Goal: Information Seeking & Learning: Learn about a topic

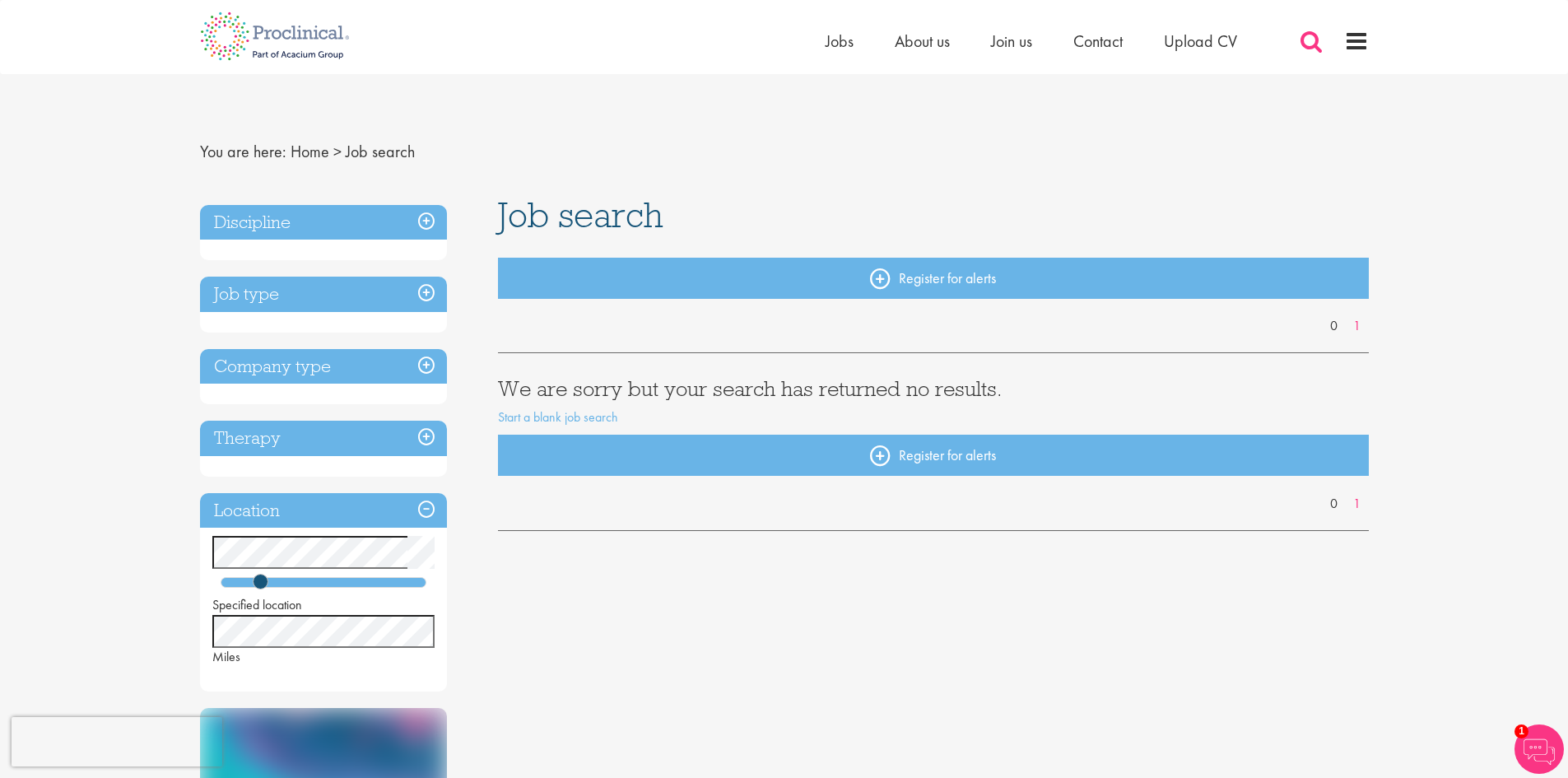
click at [1305, 46] on span at bounding box center [1311, 41] width 25 height 25
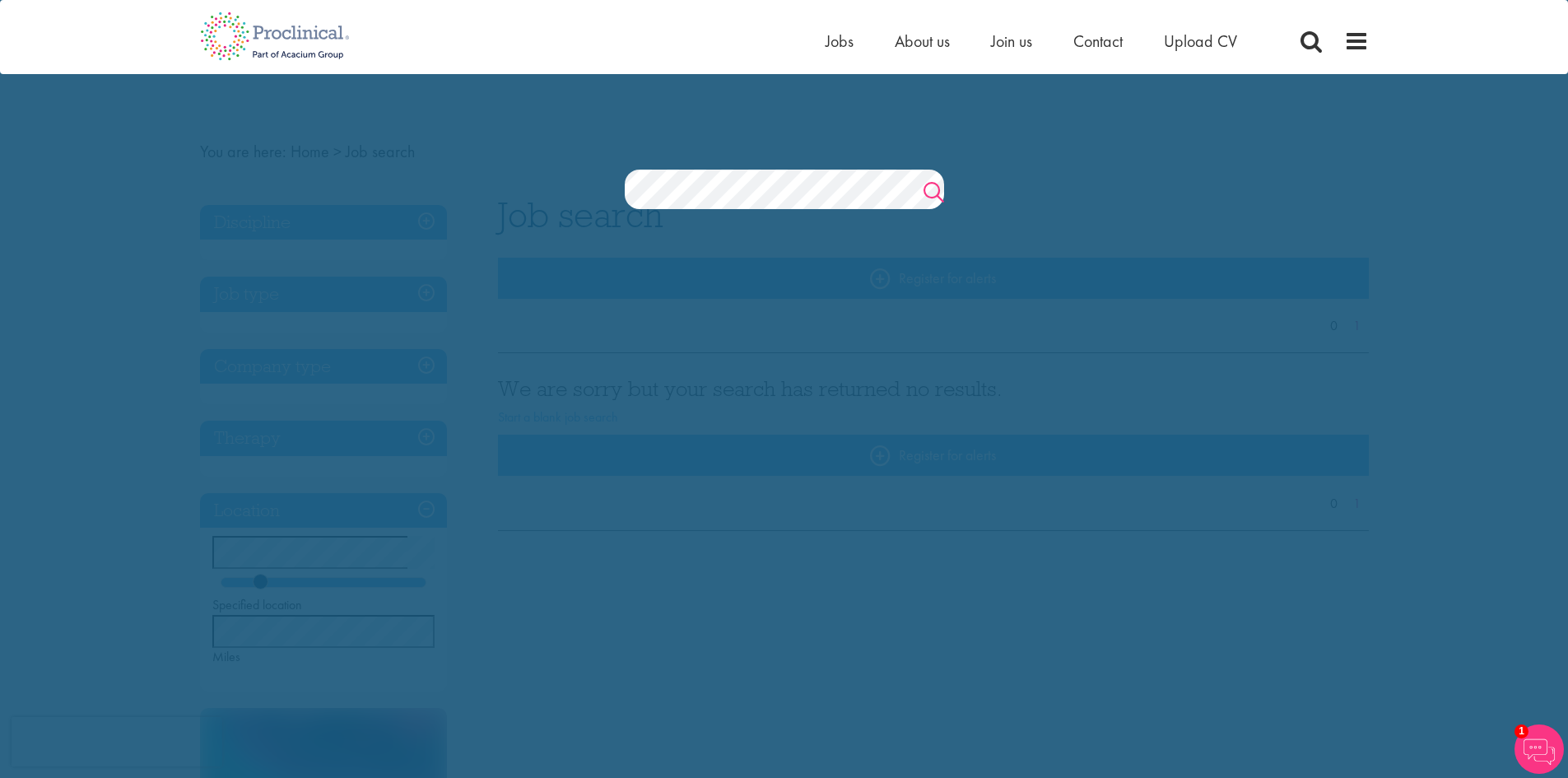
click at [927, 190] on link "Search" at bounding box center [934, 194] width 21 height 32
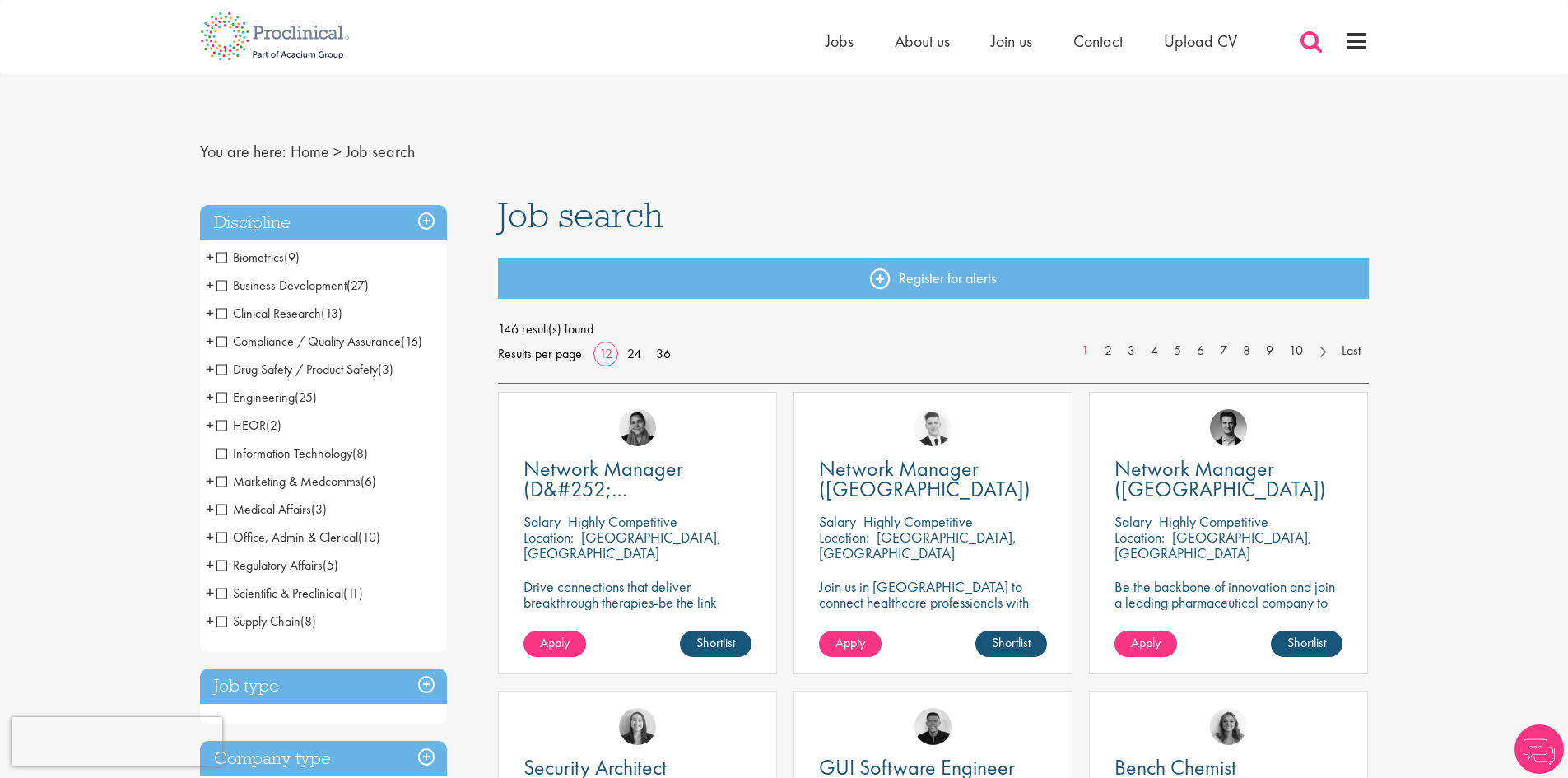
click at [1305, 40] on span at bounding box center [1311, 41] width 25 height 25
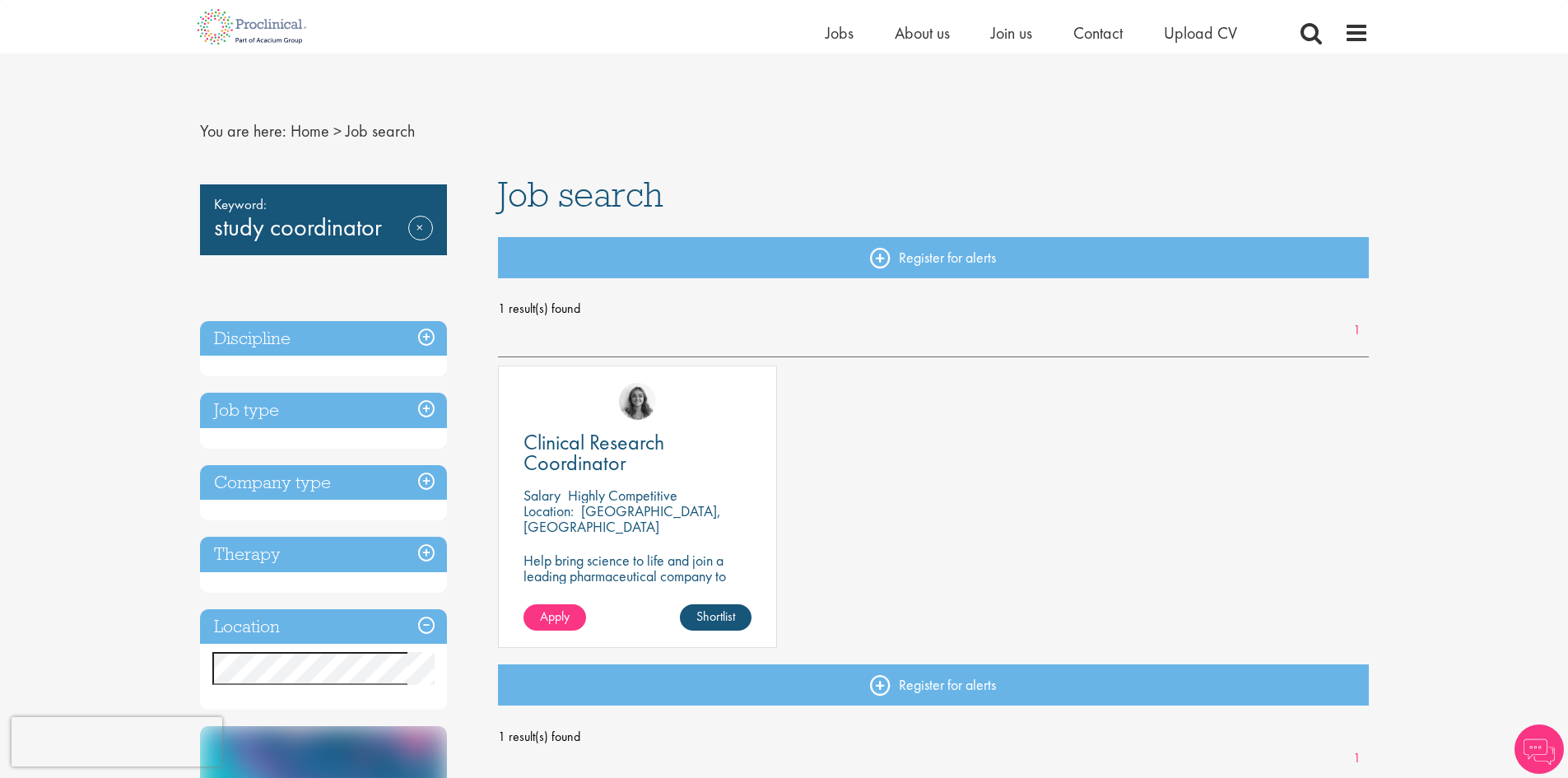
scroll to position [164, 0]
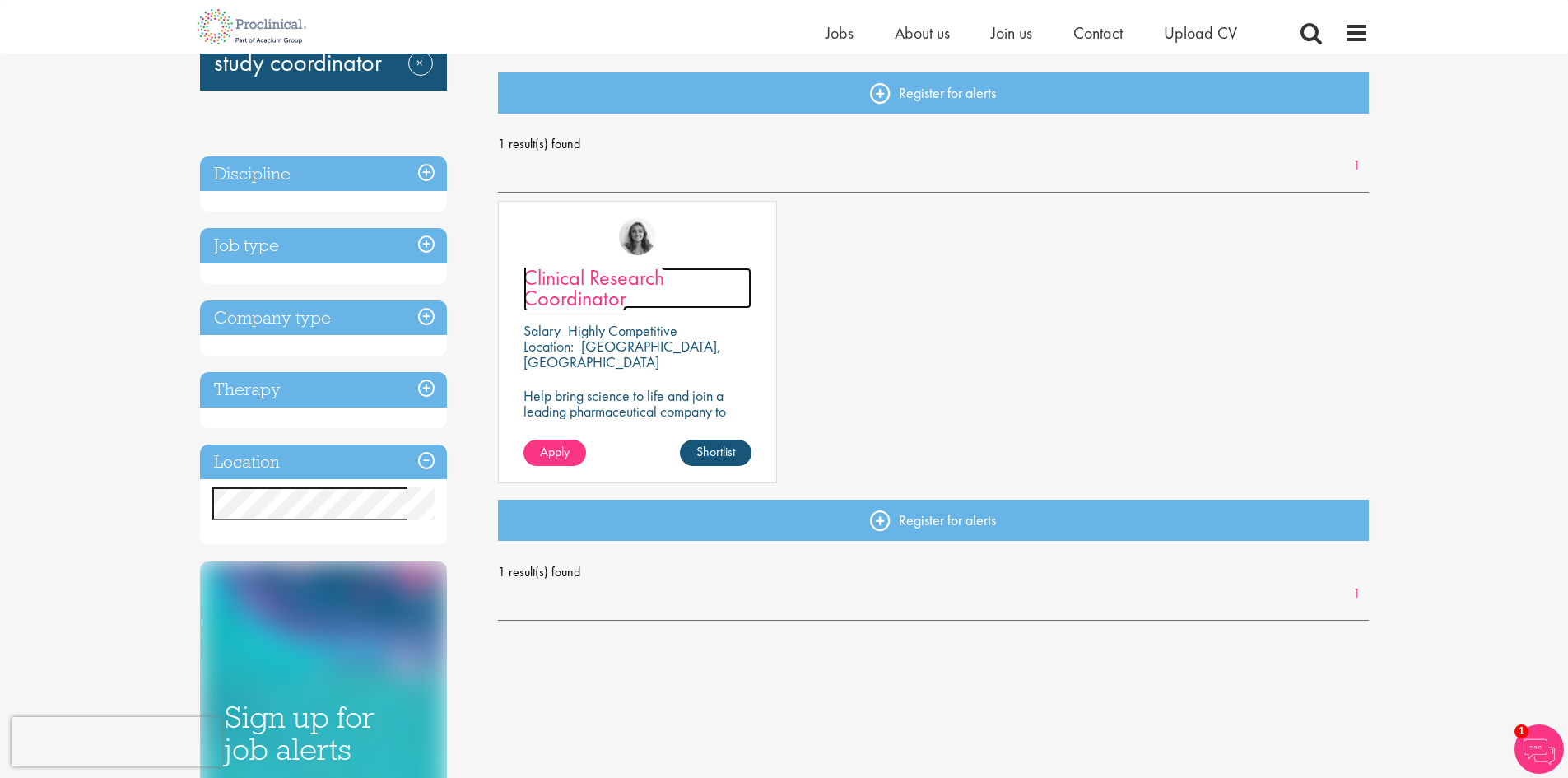
click at [553, 298] on span "Clinical Research Coordinator" at bounding box center [594, 287] width 141 height 49
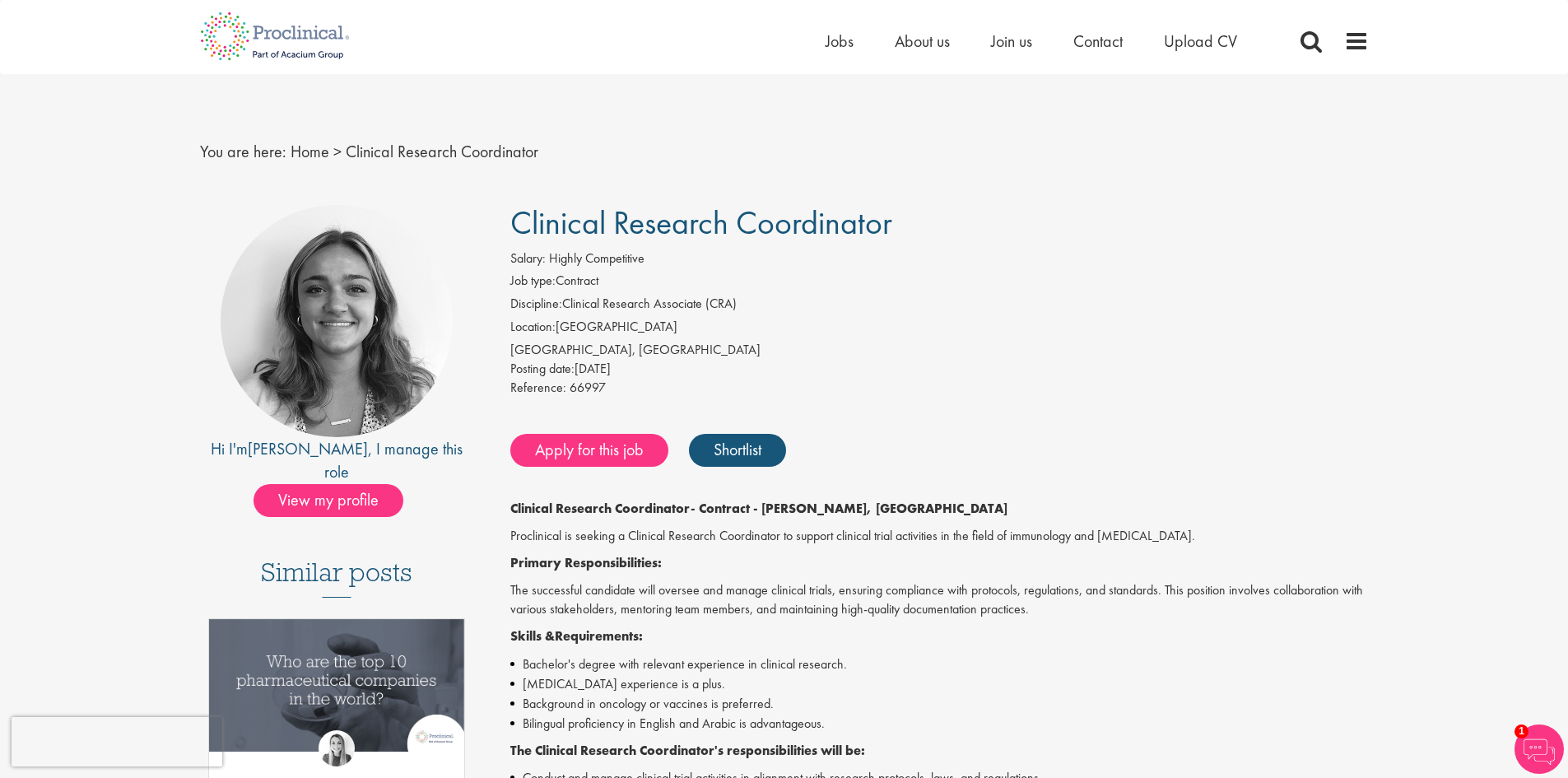
scroll to position [82, 0]
